Goal: Information Seeking & Learning: Check status

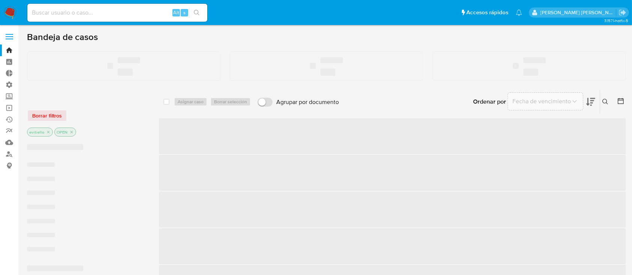
click at [100, 13] on input at bounding box center [117, 13] width 180 height 10
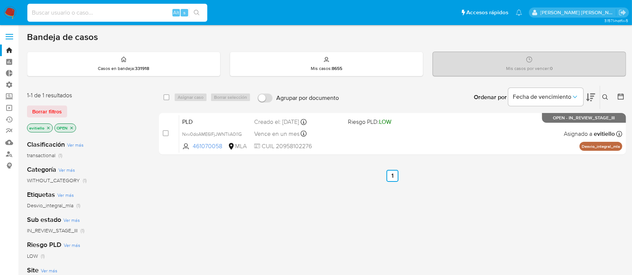
paste input "itk3APk3A9nxVblxJouWW3st"
type input "itk3APk3A9nxVblxJouWW3st"
click at [203, 14] on button "search-icon" at bounding box center [196, 12] width 15 height 10
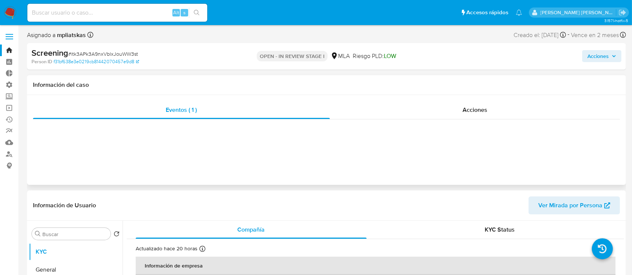
select select "10"
click at [470, 108] on span "Acciones" at bounding box center [474, 110] width 25 height 9
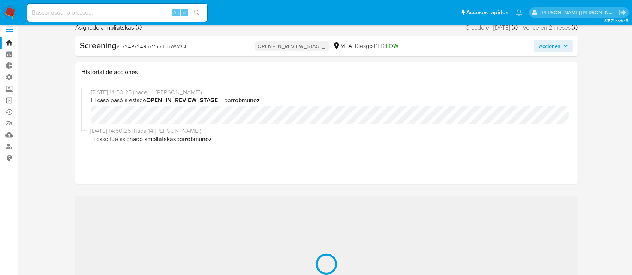
select select "10"
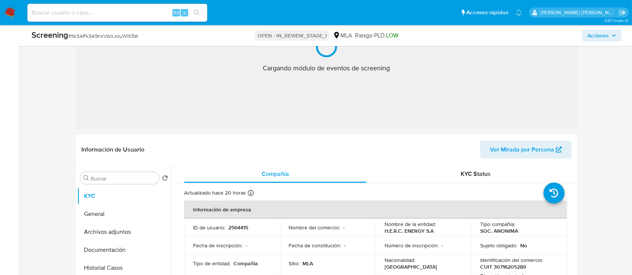
scroll to position [250, 0]
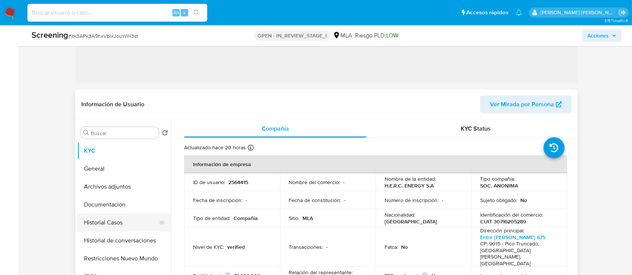
click at [111, 221] on button "Historial Casos" at bounding box center [121, 223] width 88 height 18
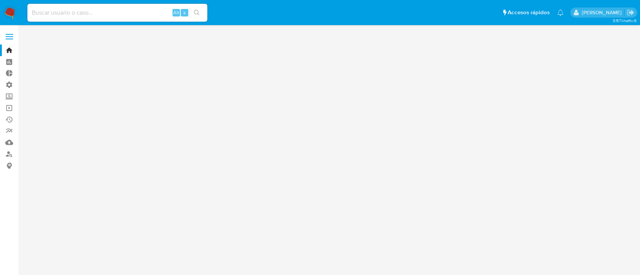
click at [95, 13] on input at bounding box center [117, 13] width 180 height 10
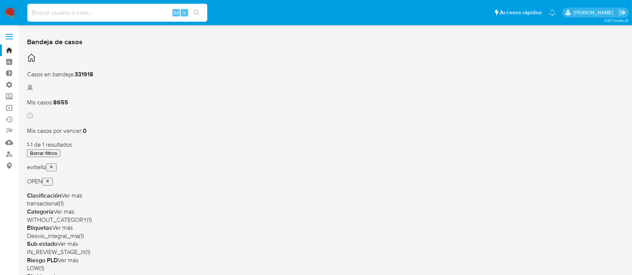
paste input "wGxRMhOIDmxr2m0twIFIVqEN"
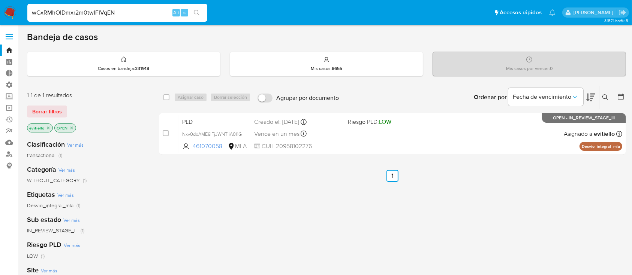
type input "wGxRMhOIDmxr2m0twIFIVqEN"
click at [200, 11] on button "search-icon" at bounding box center [196, 12] width 15 height 10
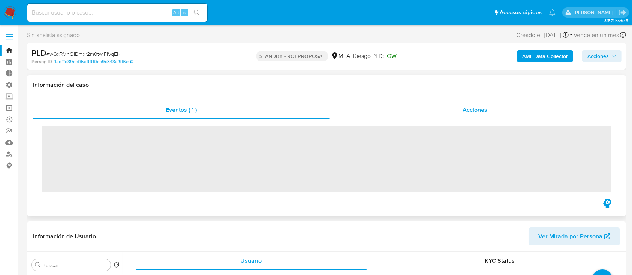
click at [492, 111] on div "Acciones" at bounding box center [475, 110] width 290 height 18
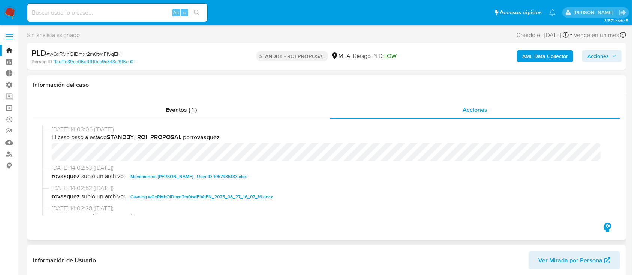
scroll to position [50, 0]
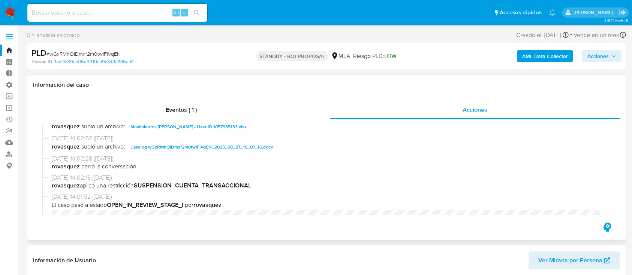
click at [207, 149] on span "Caselog wGxRMhOIDmxr2m0twIFIVqEN_2025_08_27_16_07_16.docx" at bounding box center [201, 147] width 142 height 9
select select "10"
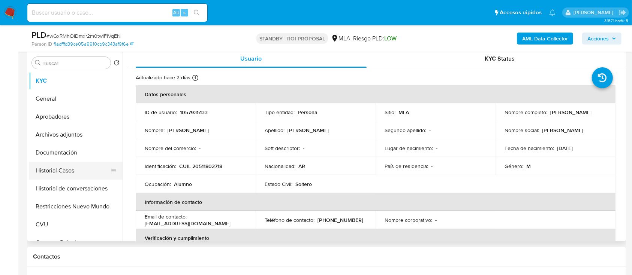
click at [75, 165] on button "Historial Casos" at bounding box center [73, 171] width 88 height 18
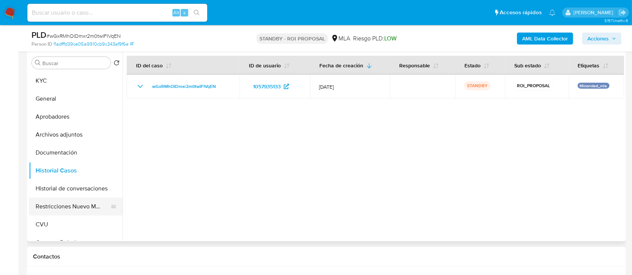
click at [74, 202] on button "Restricciones Nuevo Mundo" at bounding box center [73, 207] width 88 height 18
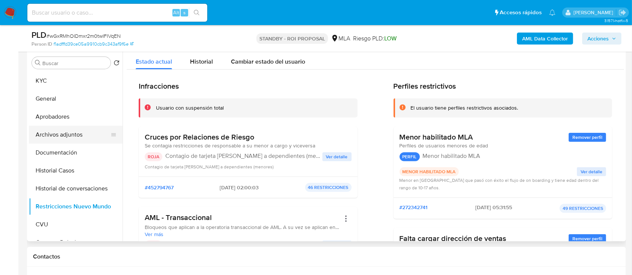
click at [87, 135] on button "Archivos adjuntos" at bounding box center [73, 135] width 88 height 18
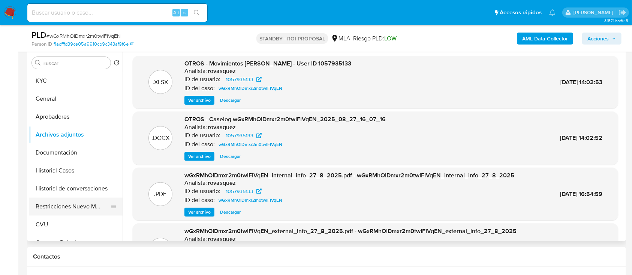
click at [66, 202] on button "Restricciones Nuevo Mundo" at bounding box center [73, 207] width 88 height 18
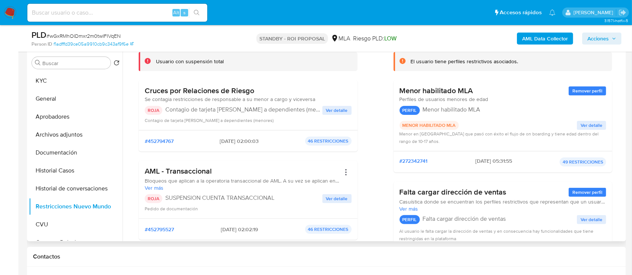
scroll to position [100, 0]
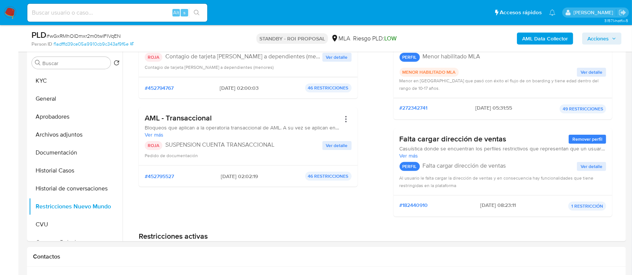
click at [138, 17] on input at bounding box center [117, 13] width 180 height 10
paste input "ljEZZt9fMGpsvsmUHygyQGtG"
type input "ljEZZt9fMGpsvsmUHygyQGtG"
click at [201, 13] on button "search-icon" at bounding box center [196, 12] width 15 height 10
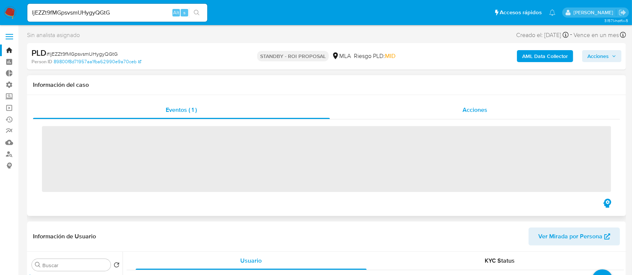
click at [426, 110] on div "Acciones" at bounding box center [475, 110] width 290 height 18
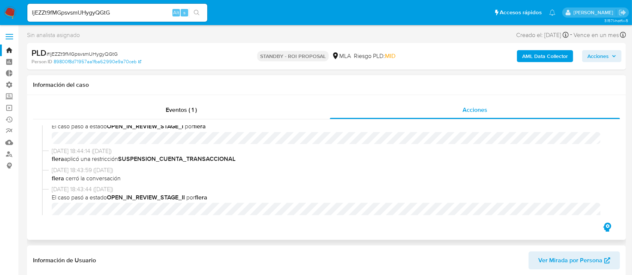
select select "10"
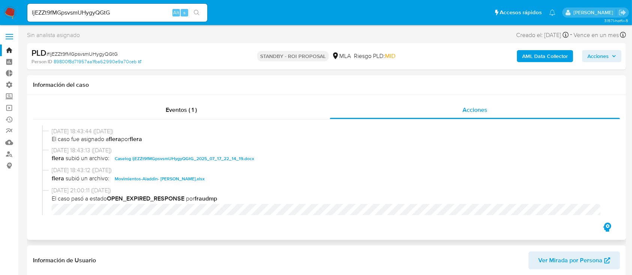
scroll to position [150, 0]
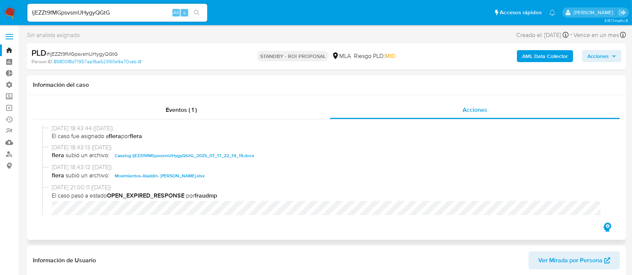
click at [177, 157] on span "Caselog ljEZZt9fMGpsvsmUHygyQGtG_2025_07_17_22_14_19.docx" at bounding box center [184, 155] width 139 height 9
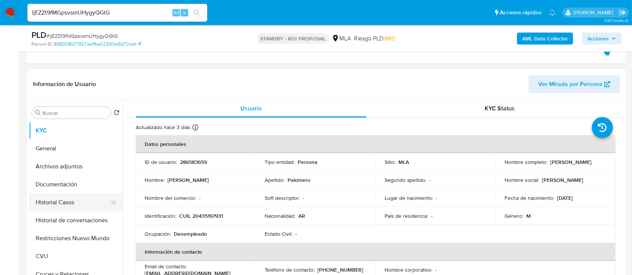
click at [97, 206] on button "Historial Casos" at bounding box center [73, 203] width 88 height 18
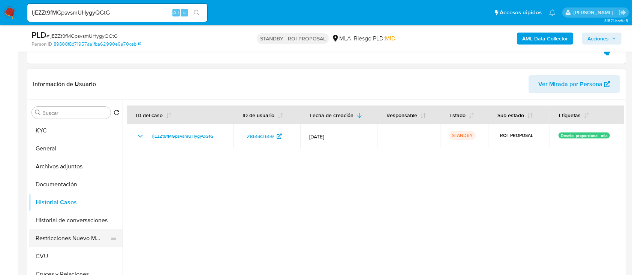
click at [86, 241] on button "Restricciones Nuevo Mundo" at bounding box center [73, 239] width 88 height 18
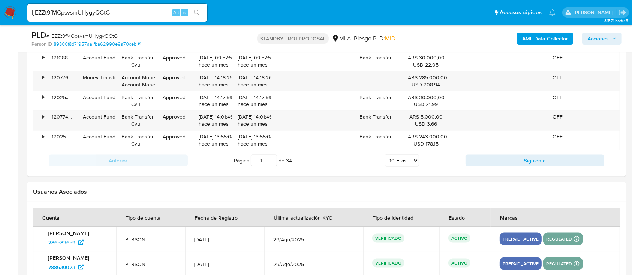
scroll to position [1033, 0]
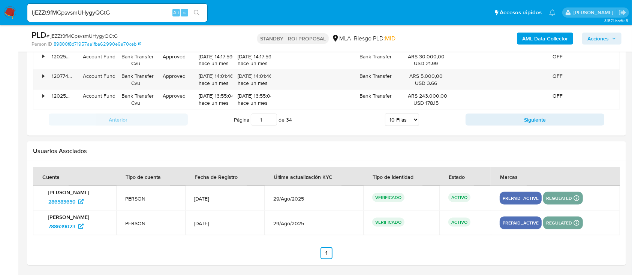
click at [135, 14] on input "ljEZZt9fMGpsvsmUHygyQGtG" at bounding box center [117, 13] width 180 height 10
paste input "WQkDsRqfdYUUVkjKoBLEcA2w"
type input "WQkDsRqfdYUUVkjKoBLEcA2w"
click at [199, 14] on icon "search-icon" at bounding box center [197, 13] width 6 height 6
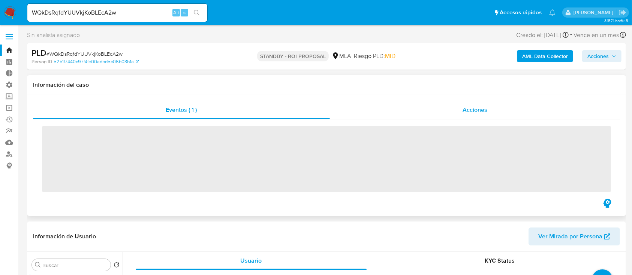
click at [451, 113] on div "Acciones" at bounding box center [475, 110] width 290 height 18
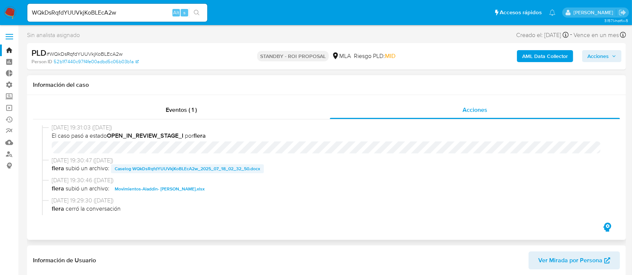
scroll to position [50, 0]
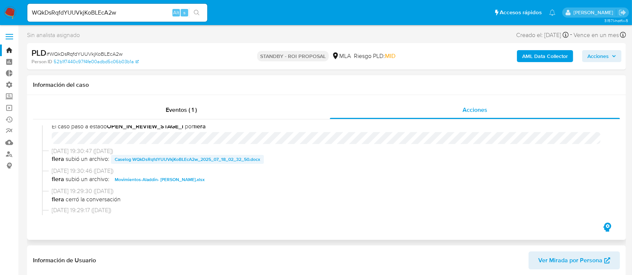
select select "10"
click at [203, 155] on span "Caselog WQkDsRqfdYUUVkjKoBLEcA2w_2025_07_18_02_32_50.docx" at bounding box center [187, 159] width 145 height 9
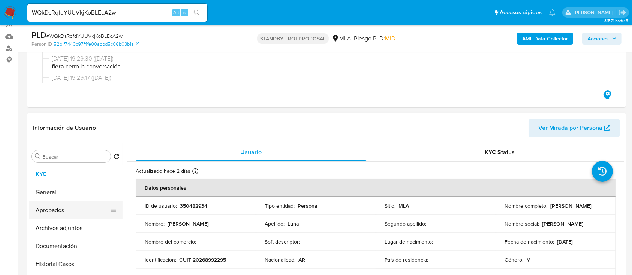
scroll to position [150, 0]
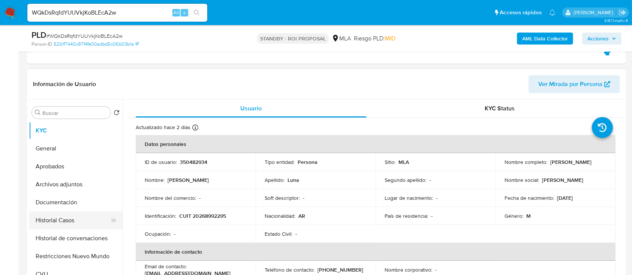
click at [93, 212] on button "Historial Casos" at bounding box center [73, 221] width 88 height 18
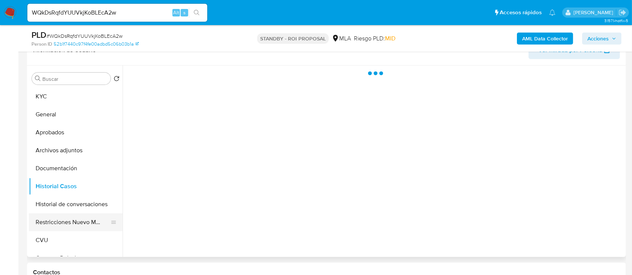
scroll to position [200, 0]
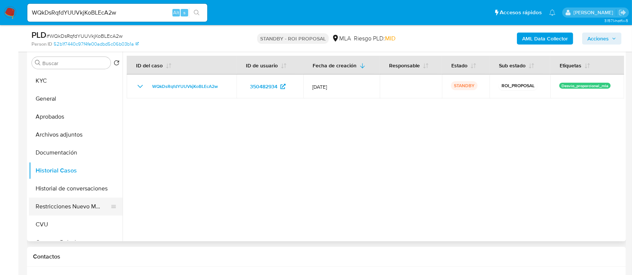
click at [64, 206] on button "Restricciones Nuevo Mundo" at bounding box center [73, 207] width 88 height 18
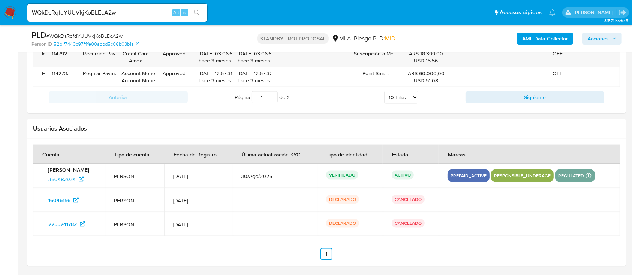
scroll to position [1057, 0]
click at [114, 18] on div "WQkDsRqfdYUUVkjKoBLEcA2w Alt s" at bounding box center [117, 13] width 180 height 18
click at [118, 12] on input "WQkDsRqfdYUUVkjKoBLEcA2w" at bounding box center [117, 13] width 180 height 10
paste input "AZiRTgm3aROKYHttvcDIvyWe"
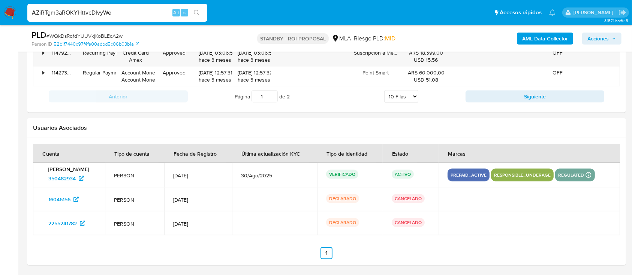
type input "AZiRTgm3aROKYHttvcDIvyWe"
click at [200, 13] on button "search-icon" at bounding box center [196, 12] width 15 height 10
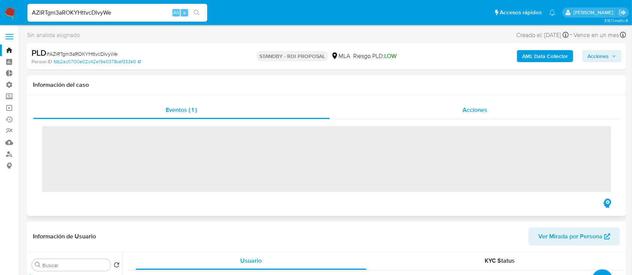
click at [464, 114] on span "Acciones" at bounding box center [474, 110] width 25 height 9
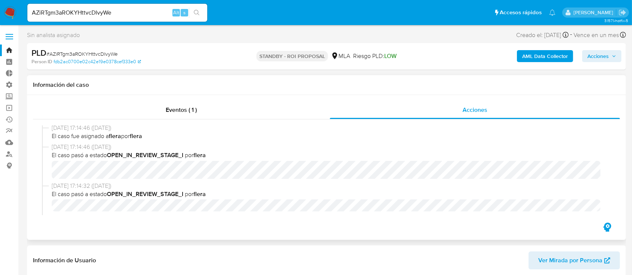
scroll to position [50, 0]
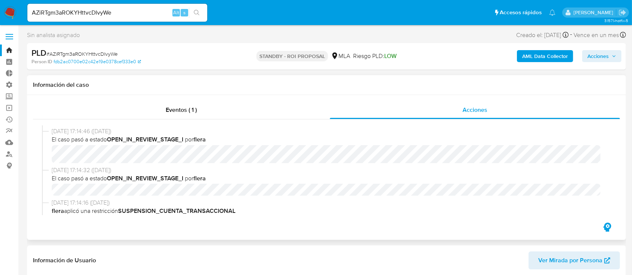
select select "10"
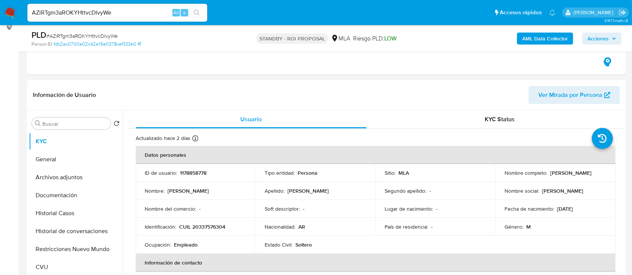
scroll to position [200, 0]
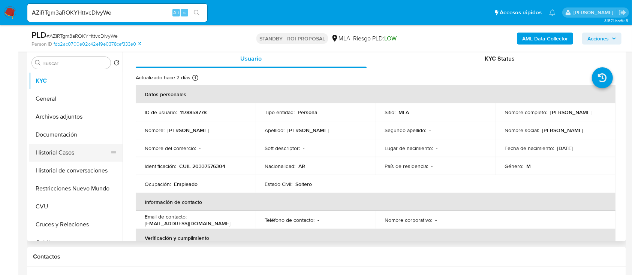
click at [77, 157] on button "Historial Casos" at bounding box center [73, 153] width 88 height 18
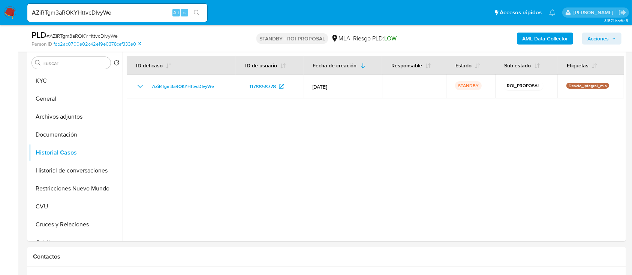
click at [143, 9] on input "AZiRTgm3aROKYHttvcDIvyWe" at bounding box center [117, 13] width 180 height 10
paste input "JL3IdWAujOh7QXJkshlyn5A"
type input "JL3IdWAujOh7QXJkshlyn5Ae"
click at [199, 12] on icon "search-icon" at bounding box center [197, 13] width 6 height 6
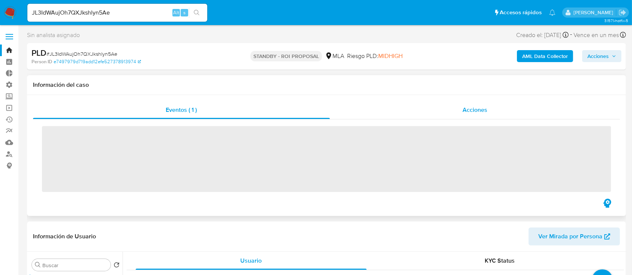
click at [465, 102] on div "Acciones" at bounding box center [475, 110] width 290 height 18
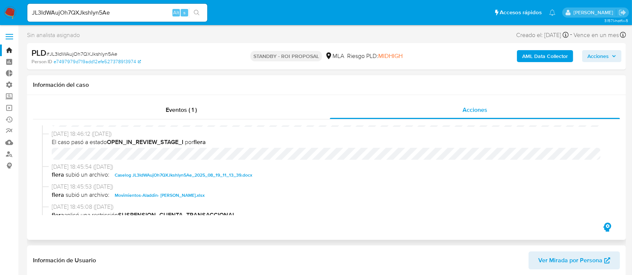
scroll to position [50, 0]
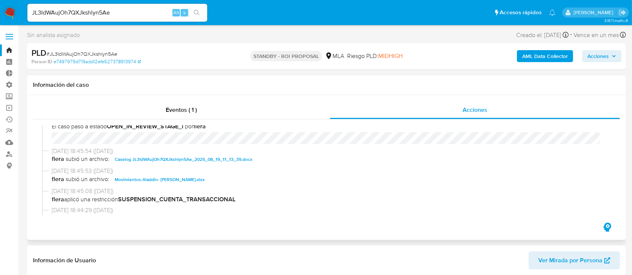
select select "10"
click at [219, 158] on span "Caselog JL3IdWAujOh7QXJkshlyn5Ae_2025_08_19_11_13_39.docx" at bounding box center [184, 159] width 138 height 9
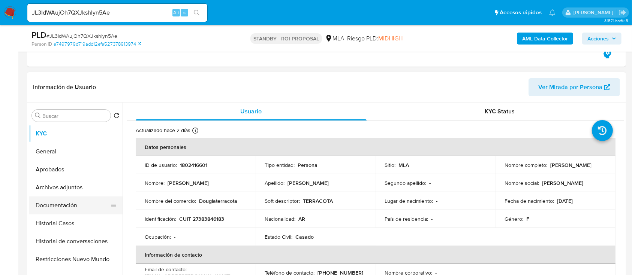
scroll to position [150, 0]
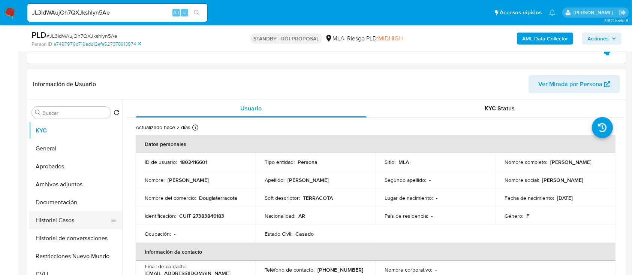
click at [75, 218] on button "Historial Casos" at bounding box center [73, 221] width 88 height 18
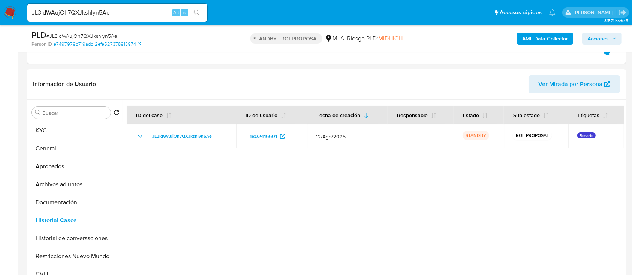
drag, startPoint x: 66, startPoint y: 248, endPoint x: 21, endPoint y: 250, distance: 45.0
click at [66, 248] on button "Restricciones Nuevo Mundo" at bounding box center [76, 257] width 94 height 18
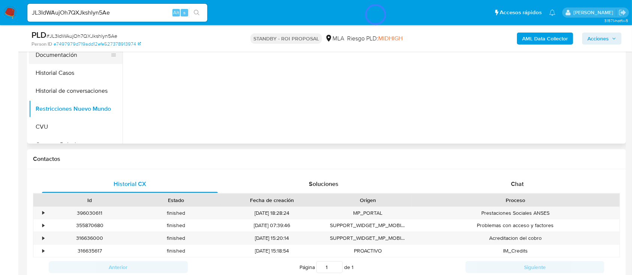
scroll to position [250, 0]
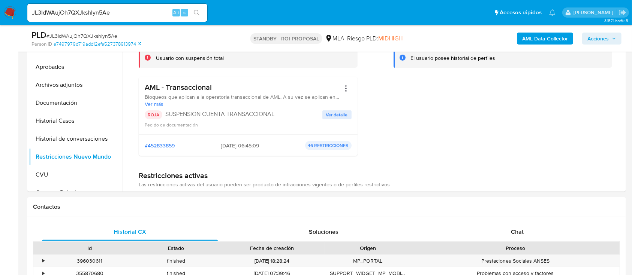
click at [135, 16] on input "JL3IdWAujOh7QXJkshlyn5Ae" at bounding box center [117, 13] width 180 height 10
paste input "1R494hWm241AAyNGe3Rqpnw9"
type input "1R494hWm241AAyNGe3Rqpnw9"
click at [202, 10] on button "search-icon" at bounding box center [196, 12] width 15 height 10
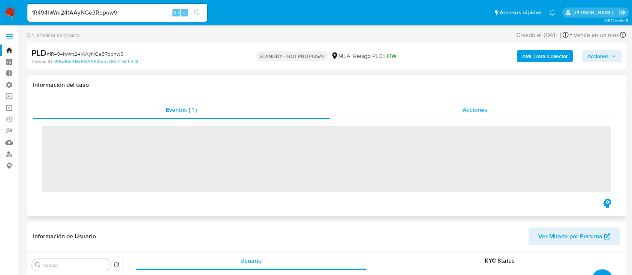
click at [470, 118] on div "Acciones" at bounding box center [475, 110] width 290 height 18
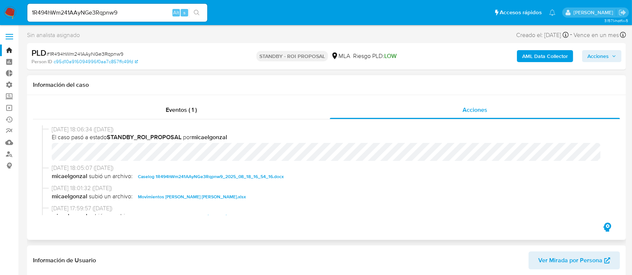
click at [233, 177] on span "Caselog 1R494hWm241AAyNGe3Rqpnw9_2025_08_18_16_54_16.docx" at bounding box center [211, 176] width 146 height 9
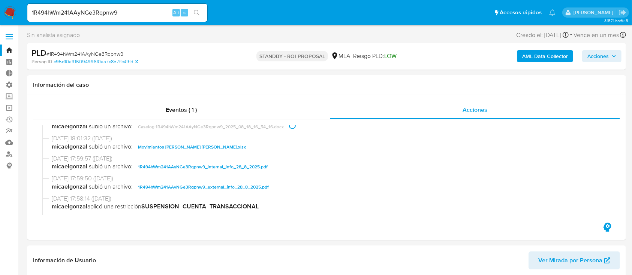
select select "10"
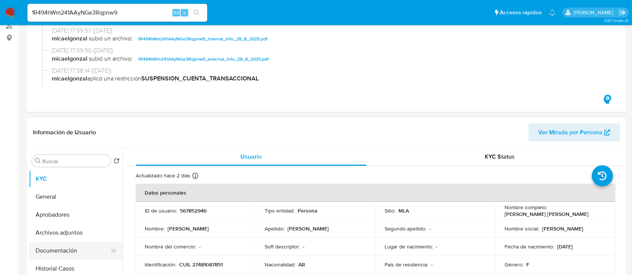
scroll to position [150, 0]
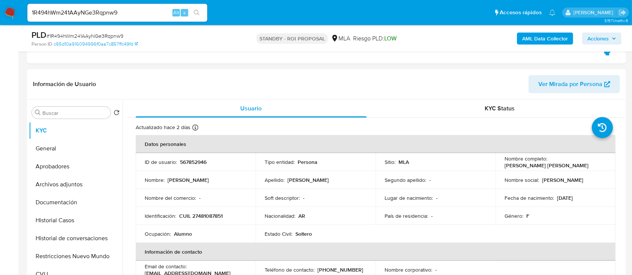
drag, startPoint x: 79, startPoint y: 220, endPoint x: 0, endPoint y: 231, distance: 79.5
click at [78, 219] on button "Historial Casos" at bounding box center [76, 221] width 94 height 18
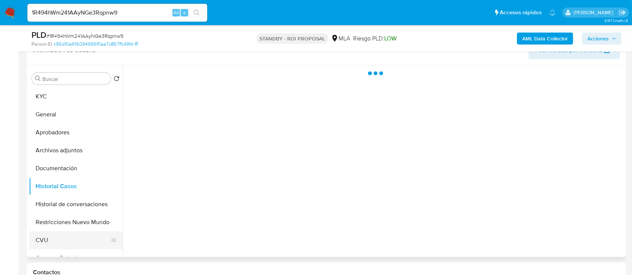
scroll to position [200, 0]
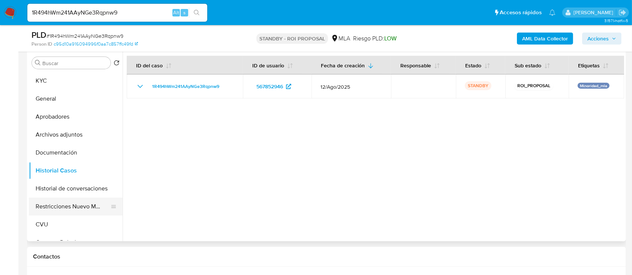
click at [70, 208] on button "Restricciones Nuevo Mundo" at bounding box center [73, 207] width 88 height 18
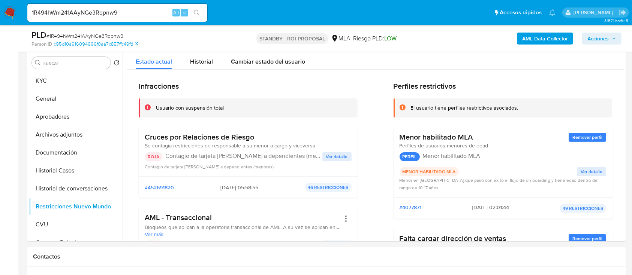
click at [131, 19] on div "1R494hWm241AAyNGe3Rqpnw9 Alt s" at bounding box center [117, 13] width 180 height 18
click at [138, 14] on input "1R494hWm241AAyNGe3Rqpnw9" at bounding box center [117, 13] width 180 height 10
paste input "K4dS8qIYrA0ktSmdlXOZYwjM"
type input "K4dS8qIYrA0ktSmdlXOZYwjM"
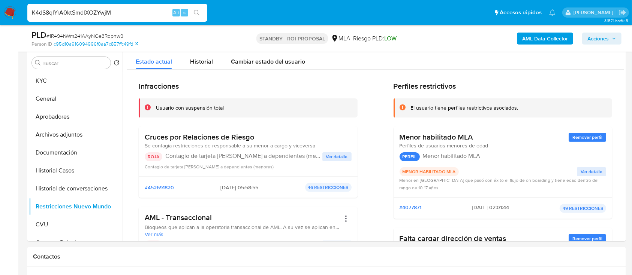
click at [199, 10] on icon "search-icon" at bounding box center [197, 13] width 6 height 6
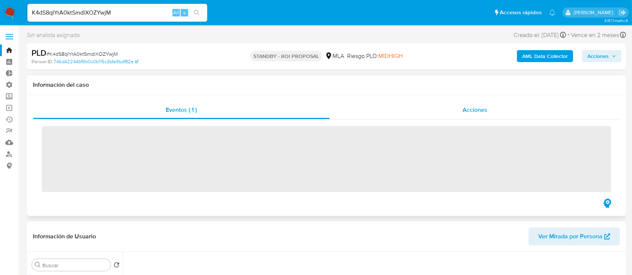
click at [489, 105] on div "Acciones" at bounding box center [475, 110] width 290 height 18
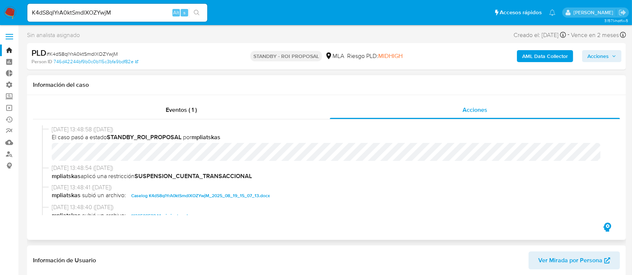
scroll to position [50, 0]
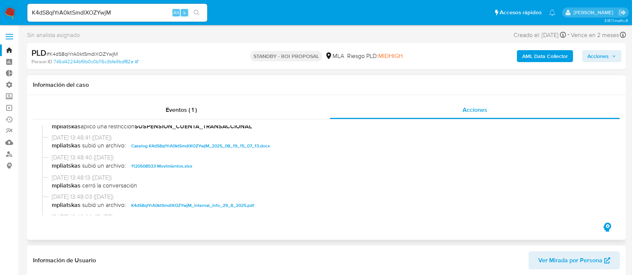
click at [194, 140] on span "[DATE] 13:48:41 ([DATE])" at bounding box center [330, 138] width 556 height 8
select select "10"
click at [192, 145] on span "Caselog K4dS8qIYrA0ktSmdlXOZYwjM_2025_08_19_15_07_13.docx" at bounding box center [200, 146] width 139 height 9
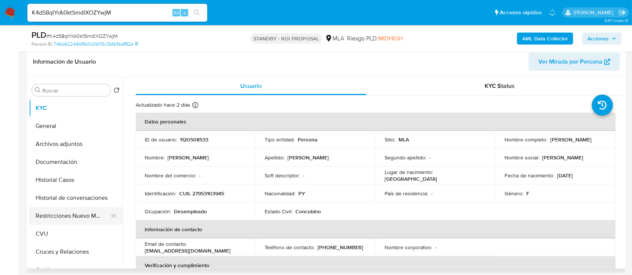
scroll to position [200, 0]
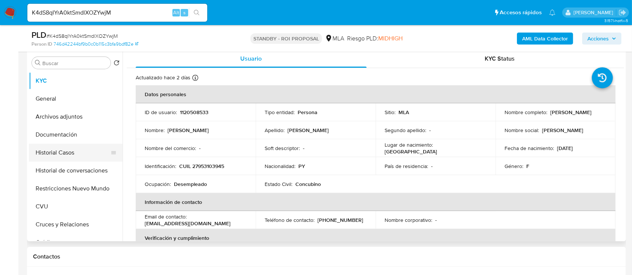
click at [81, 161] on button "Historial Casos" at bounding box center [73, 153] width 88 height 18
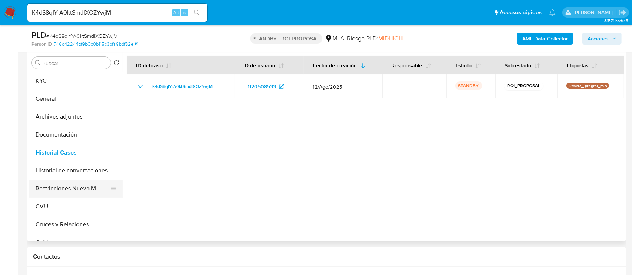
click at [53, 191] on button "Restricciones Nuevo Mundo" at bounding box center [73, 189] width 88 height 18
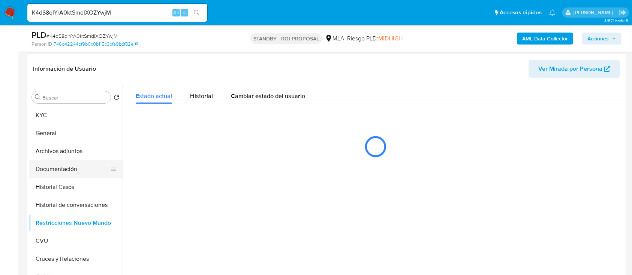
scroll to position [150, 0]
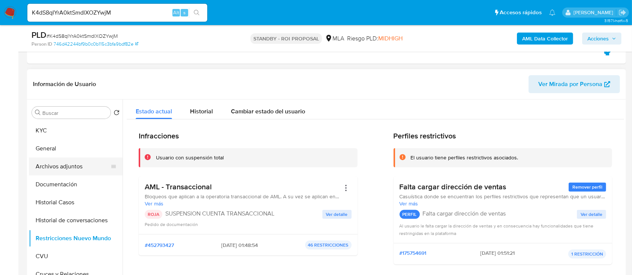
click at [91, 170] on button "Archivos adjuntos" at bounding box center [73, 167] width 88 height 18
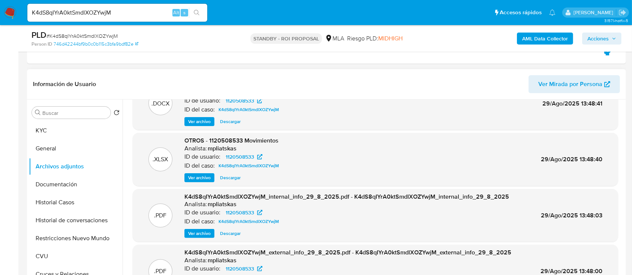
scroll to position [42, 0]
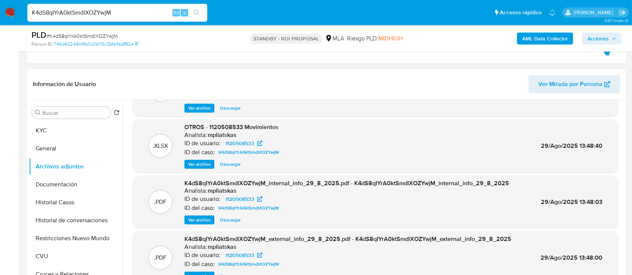
click at [117, 10] on input "K4dS8qIYrA0ktSmdlXOZYwjM" at bounding box center [117, 13] width 180 height 10
paste input "gfaBBwFv4dMh1ENj2FJWS4d5"
type input "gfaBBwFv4dMh1ENj2FJWS4d5"
click at [197, 12] on icon "search-icon" at bounding box center [197, 13] width 6 height 6
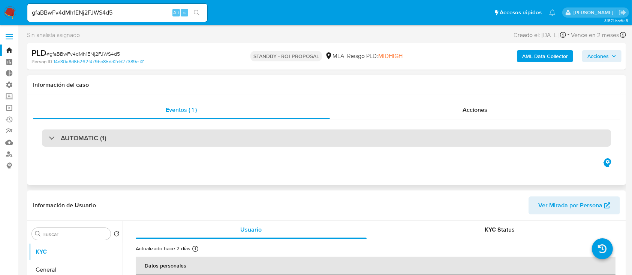
select select "10"
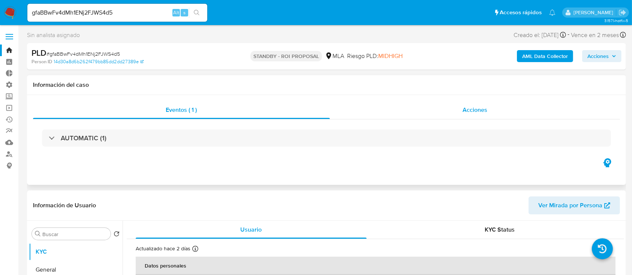
click at [437, 118] on div "Acciones" at bounding box center [475, 110] width 290 height 18
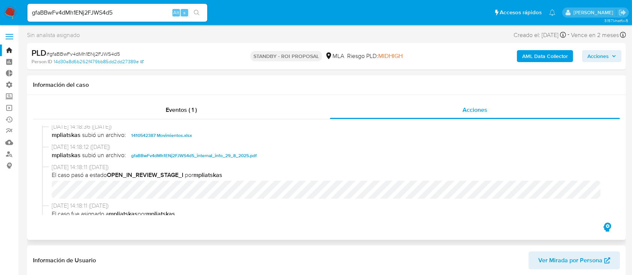
scroll to position [50, 0]
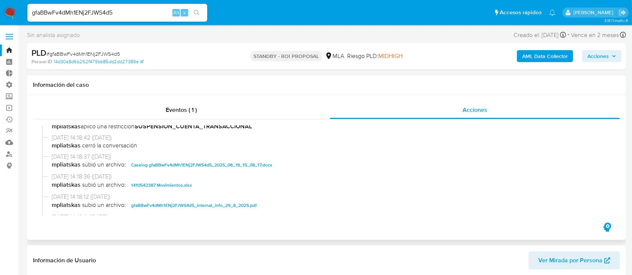
click at [194, 164] on span "Caselog gfaBBwFv4dMh1ENj2FJWS4d5_2025_08_19_15_08_17.docx" at bounding box center [201, 165] width 141 height 9
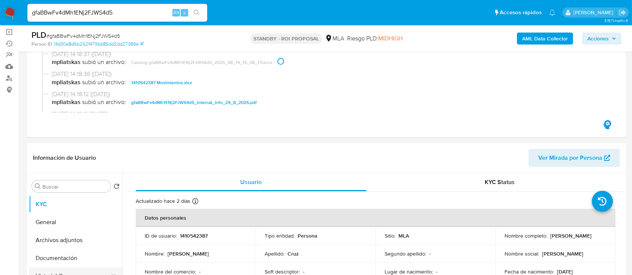
scroll to position [150, 0]
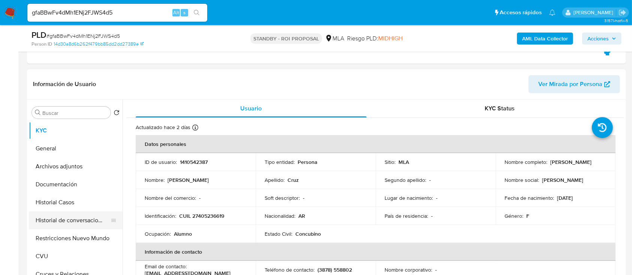
drag, startPoint x: 87, startPoint y: 208, endPoint x: 64, endPoint y: 214, distance: 23.6
click at [87, 208] on button "Historial Casos" at bounding box center [76, 203] width 94 height 18
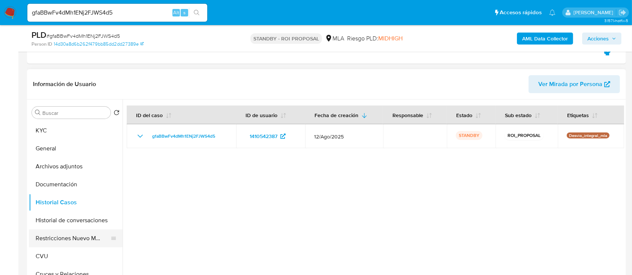
click at [66, 238] on button "Restricciones Nuevo Mundo" at bounding box center [73, 239] width 88 height 18
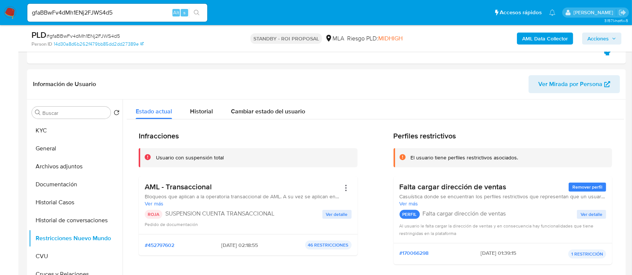
click at [123, 17] on input "gfaBBwFv4dMh1ENj2FJWS4d5" at bounding box center [117, 13] width 180 height 10
paste input "Qk318ixqhOg7rGhrAtNdM4zl"
type input "Qk318ixqhOg7rGhrAtNdM4zl"
click at [196, 12] on icon "search-icon" at bounding box center [197, 13] width 6 height 6
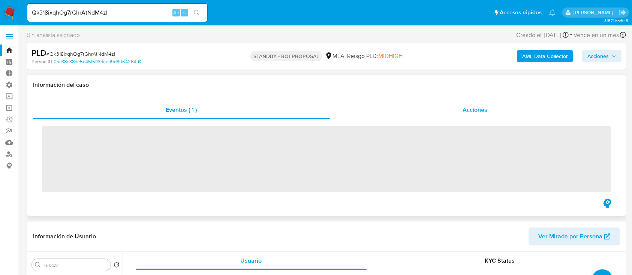
click at [484, 110] on span "Acciones" at bounding box center [474, 110] width 25 height 9
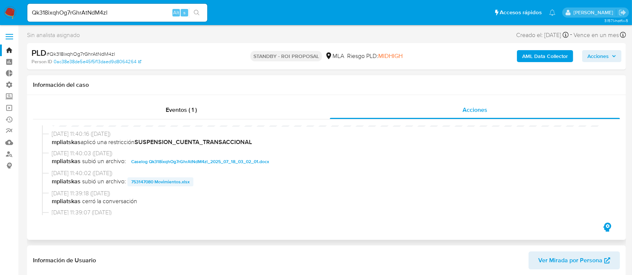
scroll to position [50, 0]
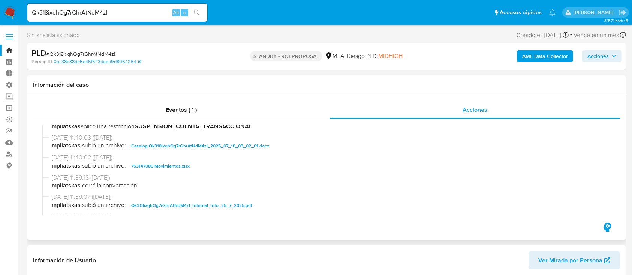
click at [178, 148] on span "Caselog Qk318ixqhOg7rGhrAtNdM4zl_2025_07_18_03_02_01.docx" at bounding box center [200, 146] width 138 height 9
select select "10"
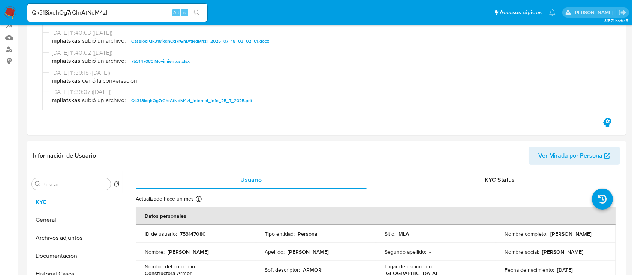
scroll to position [200, 0]
